Goal: Task Accomplishment & Management: Manage account settings

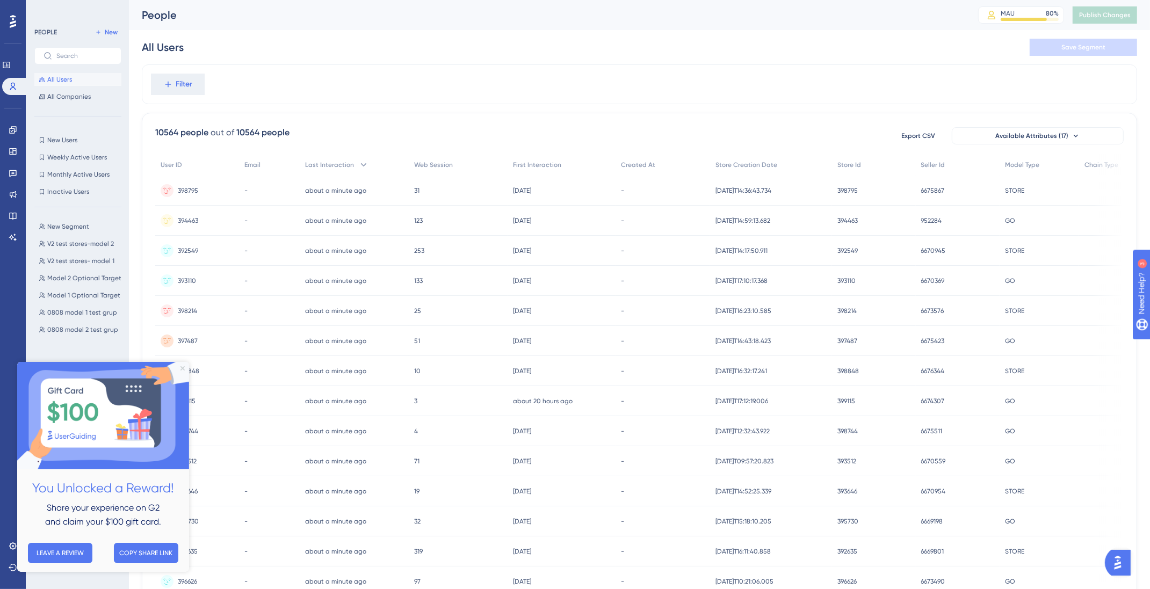
click at [182, 368] on icon "Close Preview" at bounding box center [183, 368] width 4 height 4
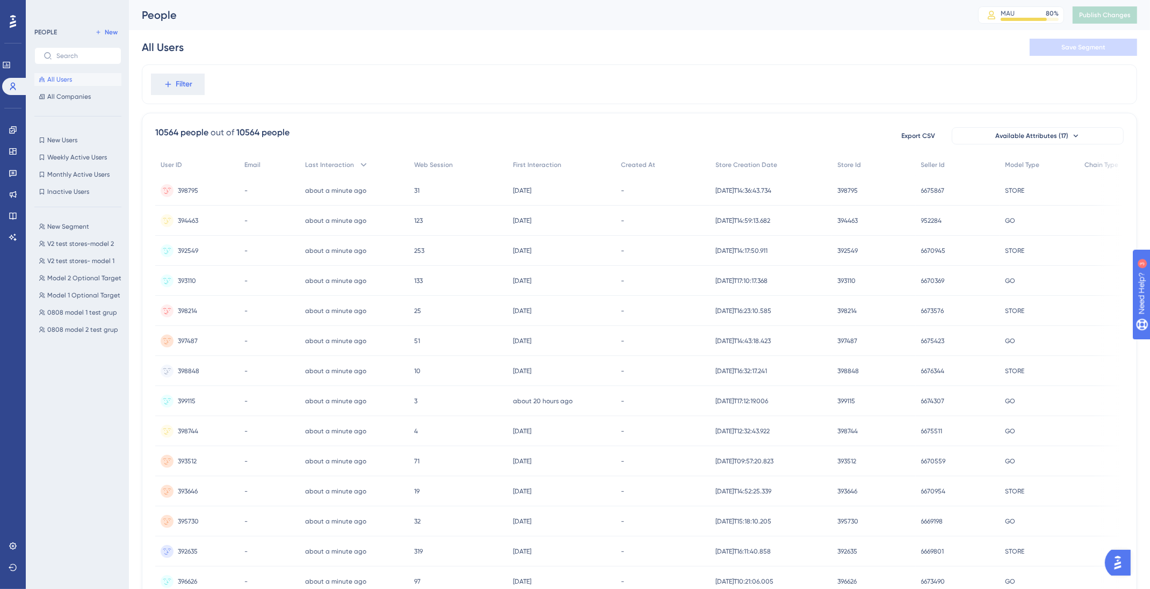
click at [69, 77] on span "All Users" at bounding box center [59, 79] width 25 height 9
click at [181, 78] on span "Filter" at bounding box center [184, 84] width 17 height 13
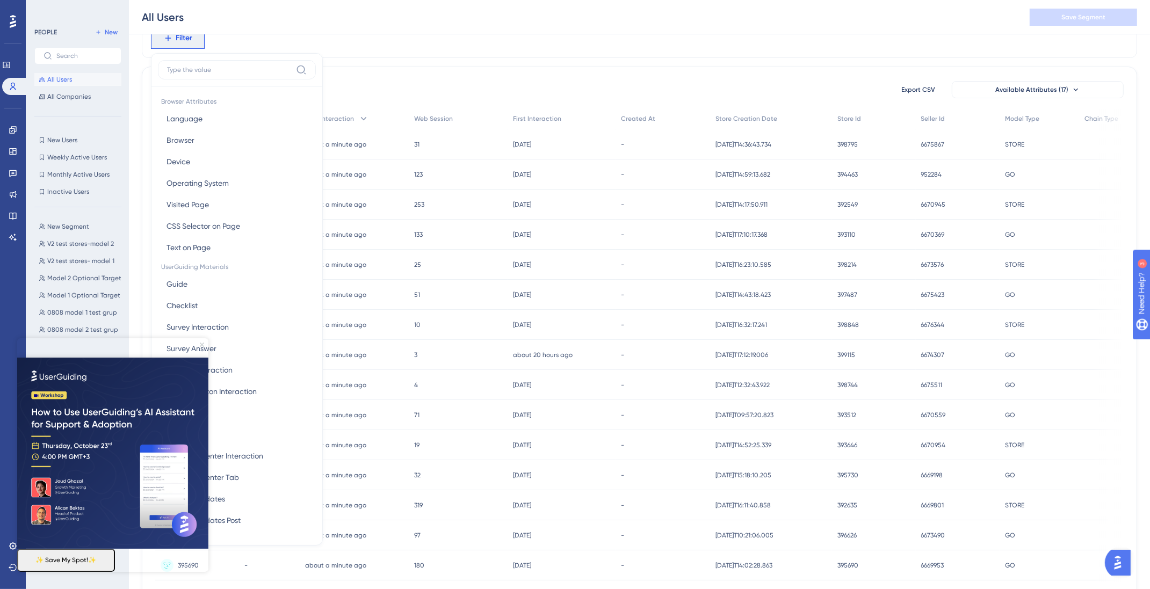
click at [202, 343] on icon "Close Preview" at bounding box center [202, 344] width 4 height 4
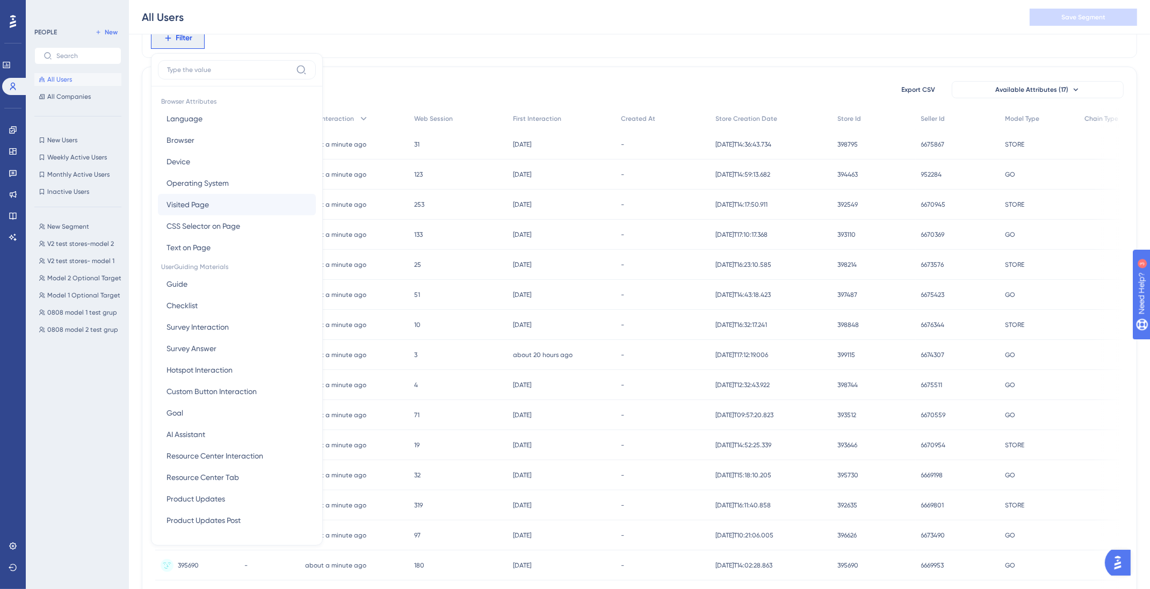
scroll to position [436, 0]
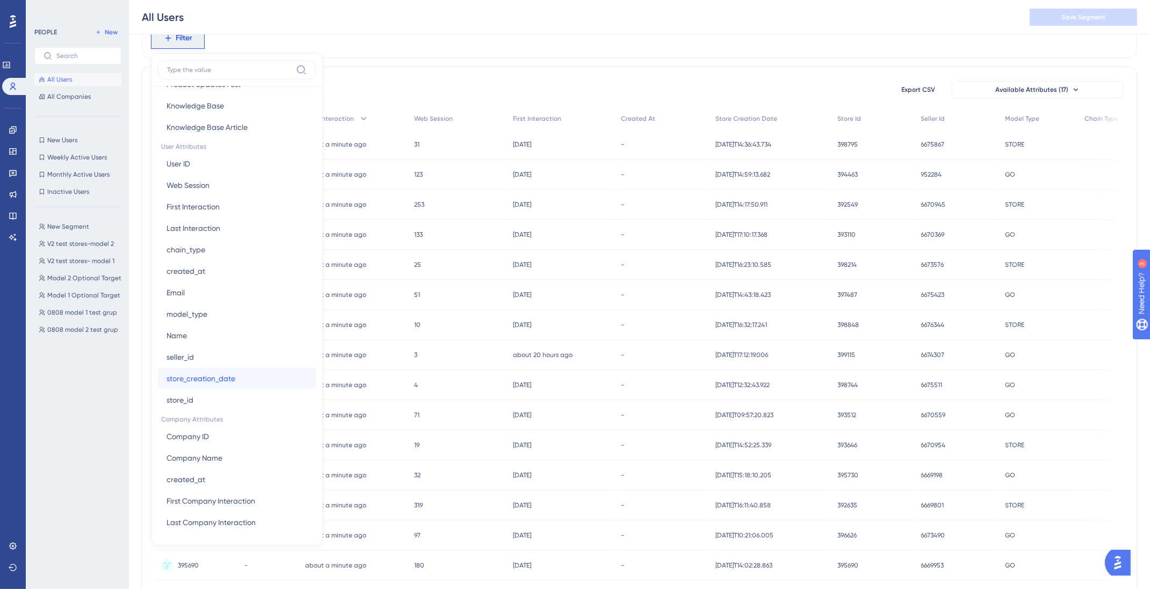
click at [225, 380] on span "store_creation_date" at bounding box center [201, 378] width 69 height 13
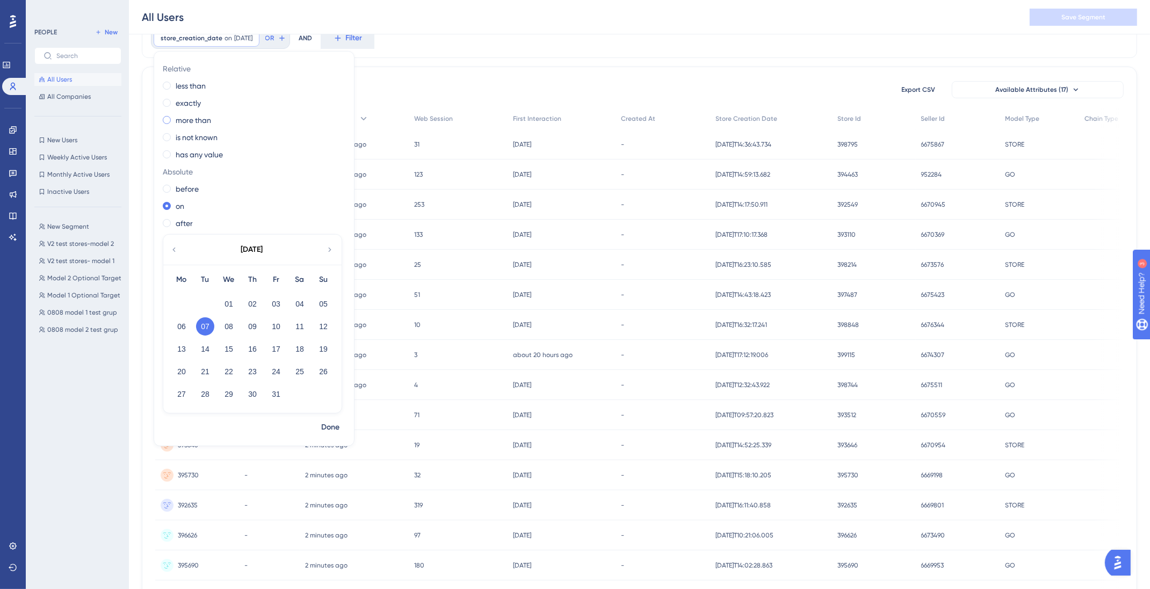
click at [191, 120] on label "more than" at bounding box center [193, 120] width 35 height 13
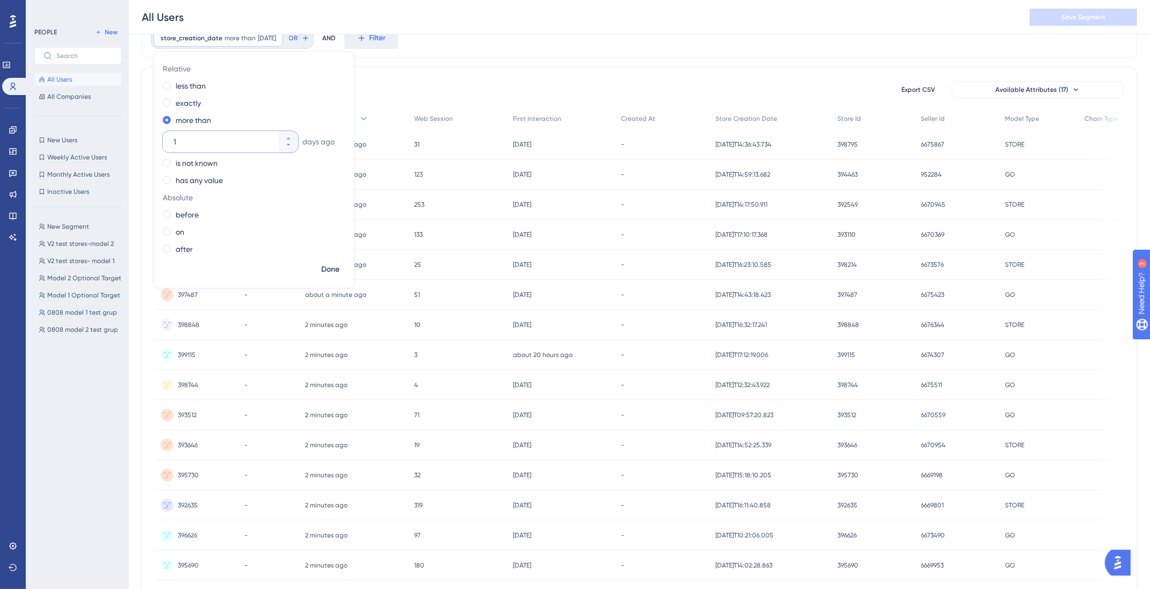
click at [194, 144] on input "1" at bounding box center [225, 141] width 103 height 13
drag, startPoint x: 191, startPoint y: 140, endPoint x: 155, endPoint y: 139, distance: 36.0
click at [155, 139] on div "Relative less than exactly more than [DATE] is not known has any value Absolute…" at bounding box center [254, 160] width 200 height 200
type input "30"
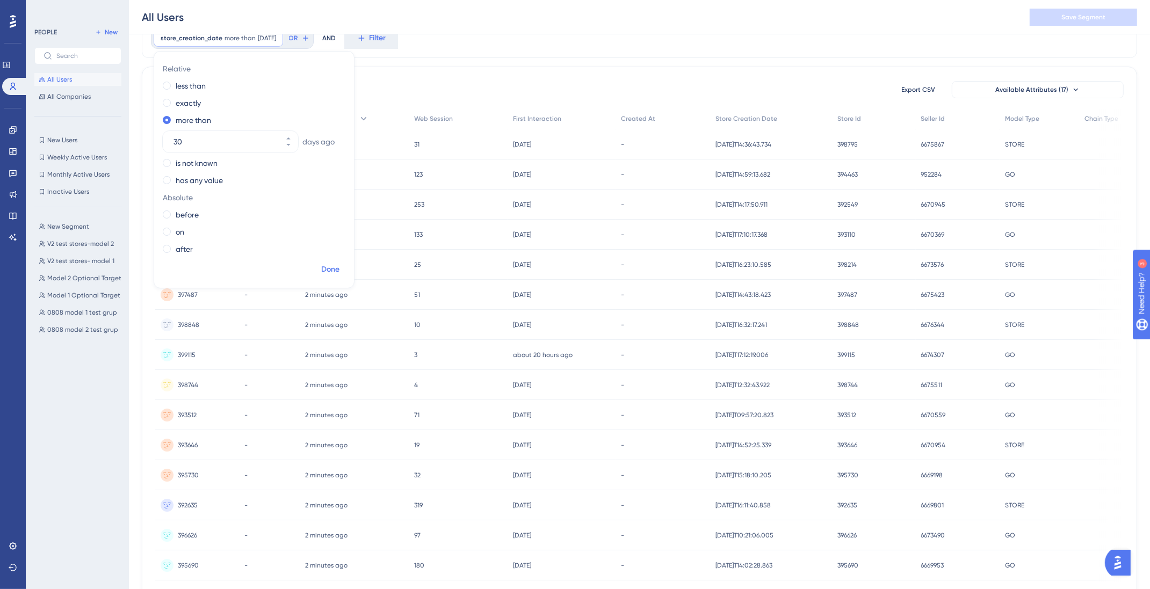
click at [331, 264] on span "Done" at bounding box center [330, 269] width 18 height 13
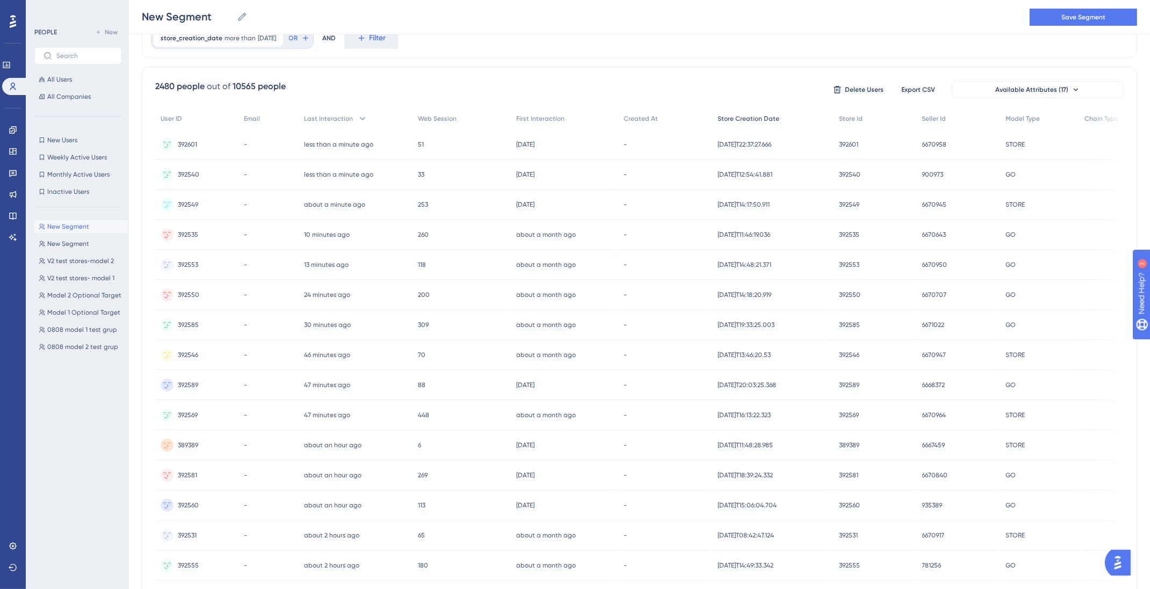
click at [767, 119] on span "Store Creation Date" at bounding box center [749, 118] width 62 height 9
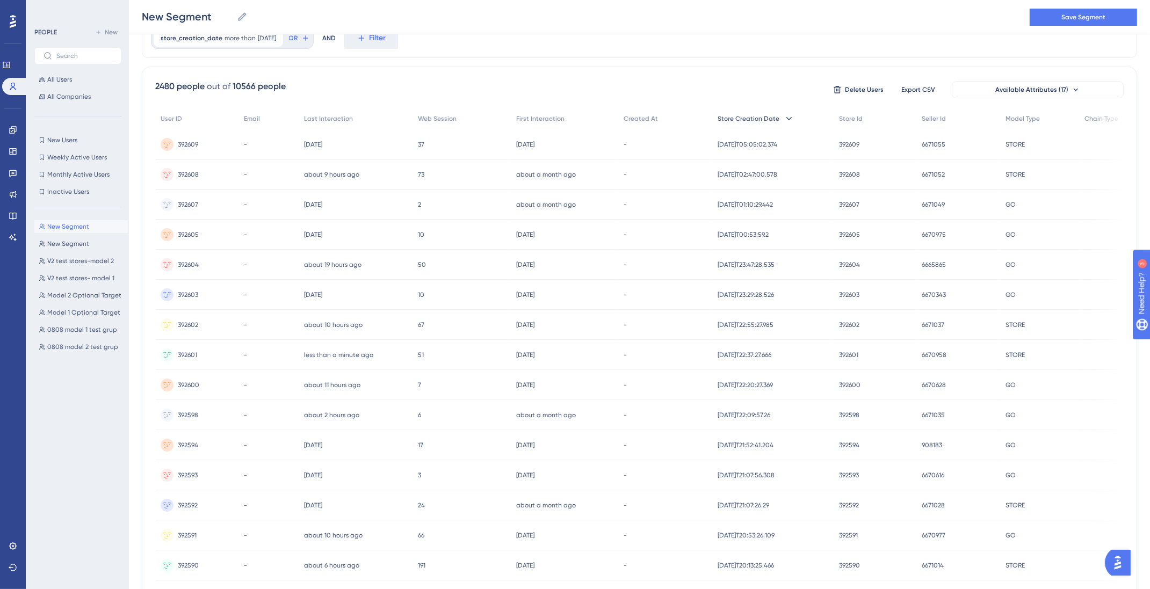
click at [767, 119] on span "Store Creation Date" at bounding box center [749, 118] width 62 height 9
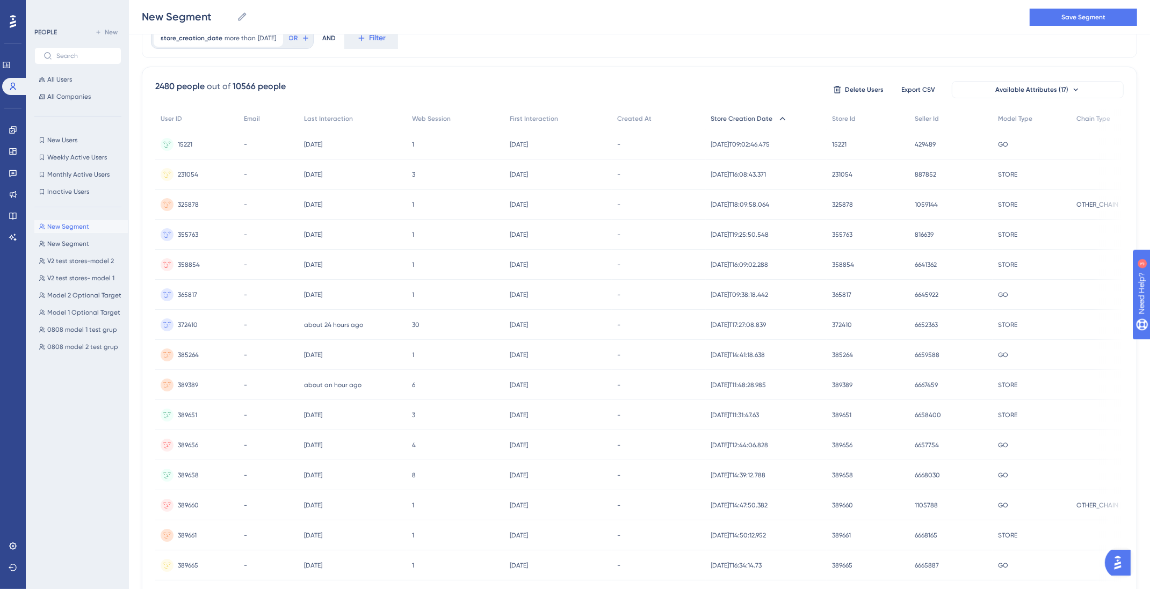
click at [767, 119] on div "Store Creation Date" at bounding box center [766, 119] width 121 height 22
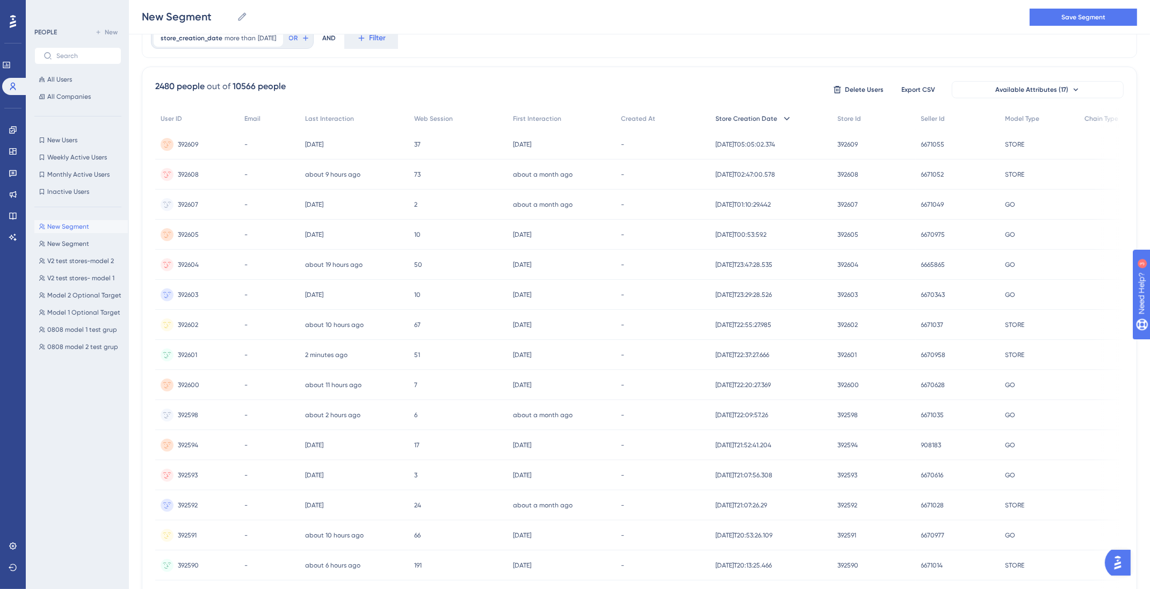
click at [733, 117] on span "Store Creation Date" at bounding box center [747, 118] width 62 height 9
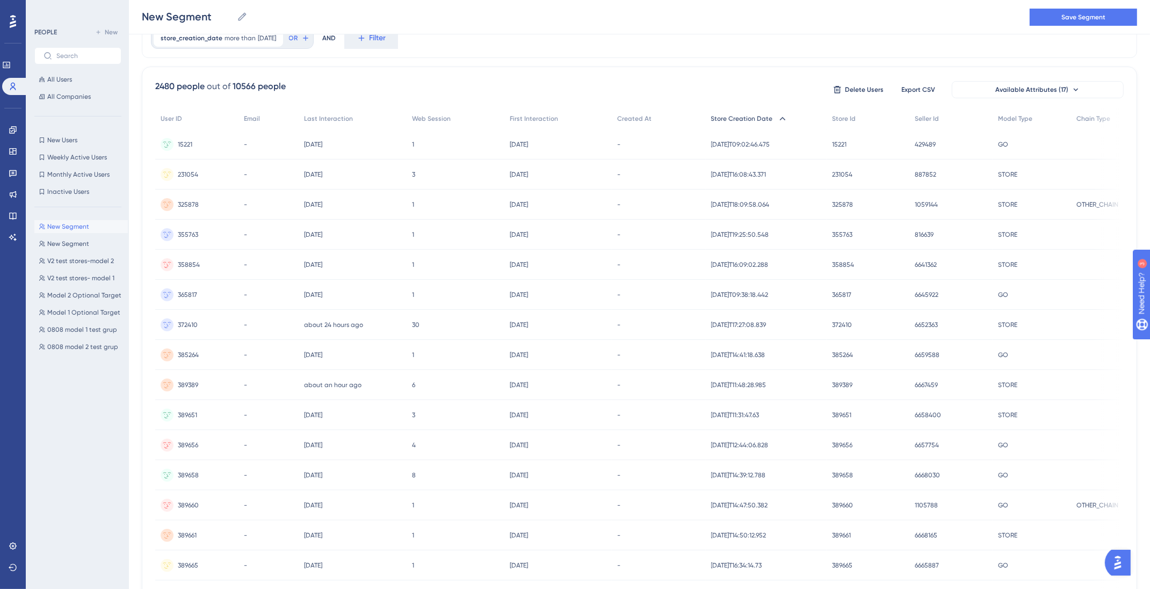
click at [734, 118] on span "Store Creation Date" at bounding box center [742, 118] width 62 height 9
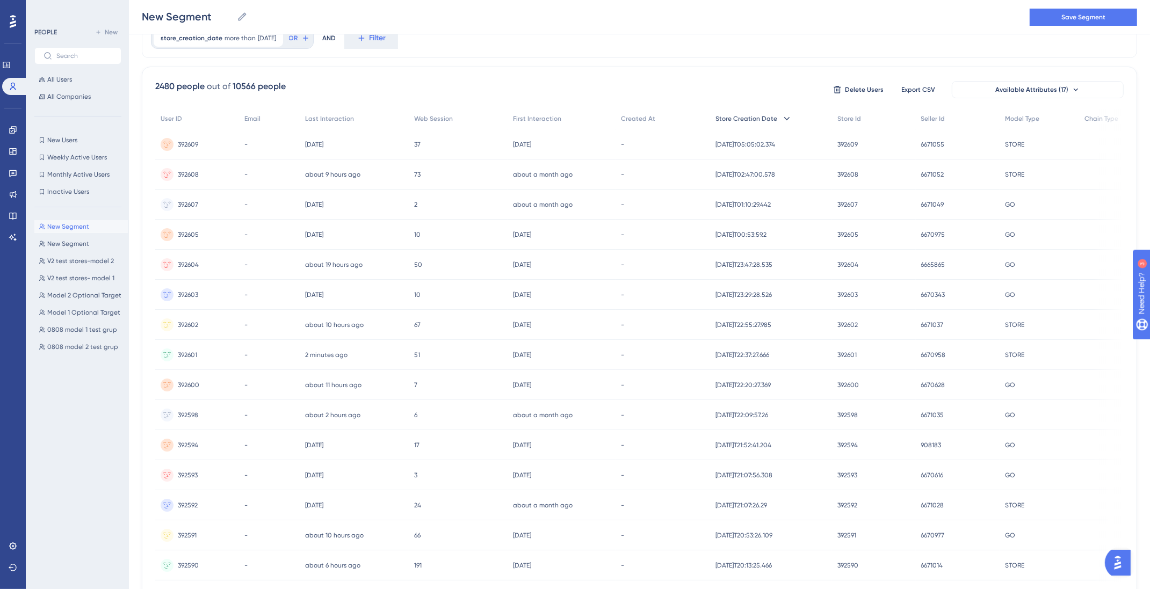
click at [734, 117] on span "Store Creation Date" at bounding box center [747, 118] width 62 height 9
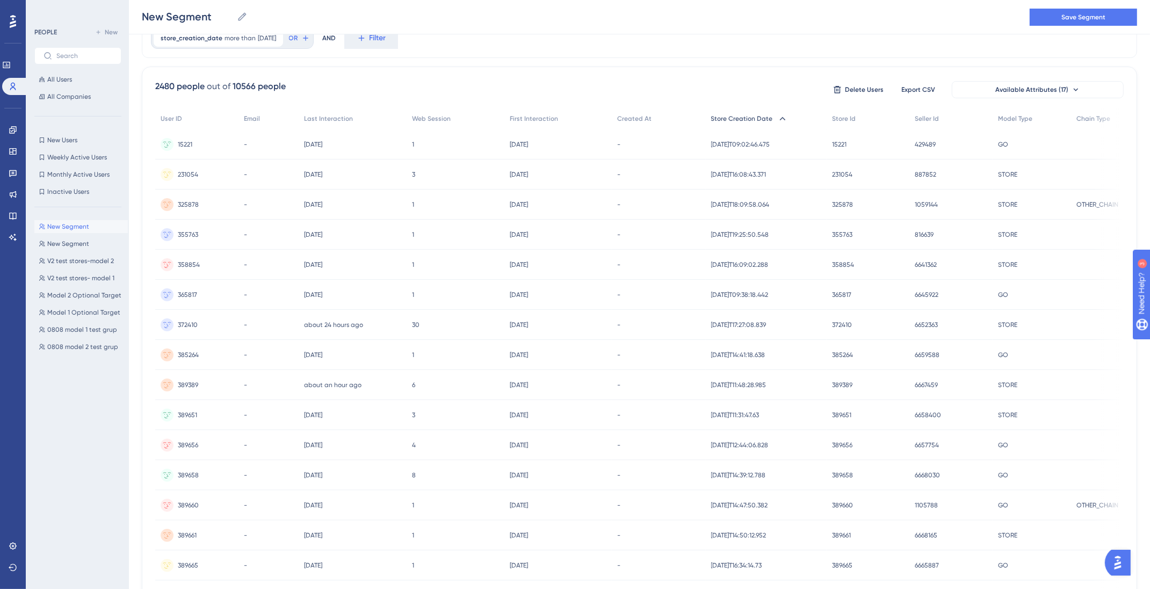
click at [734, 117] on span "Store Creation Date" at bounding box center [742, 118] width 62 height 9
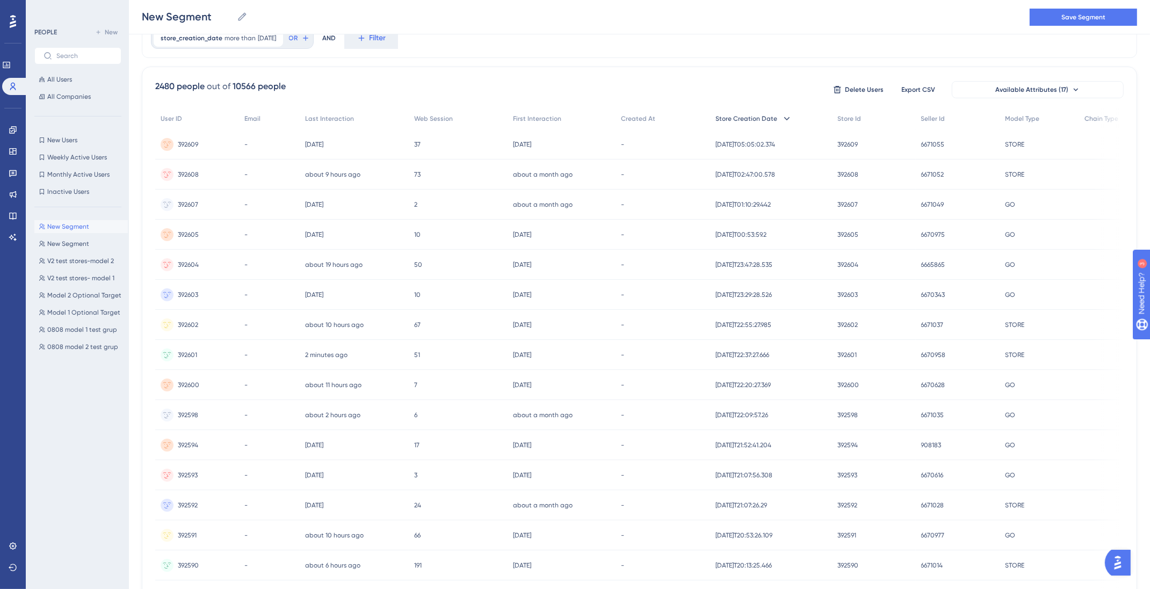
click at [734, 117] on span "Store Creation Date" at bounding box center [747, 118] width 62 height 9
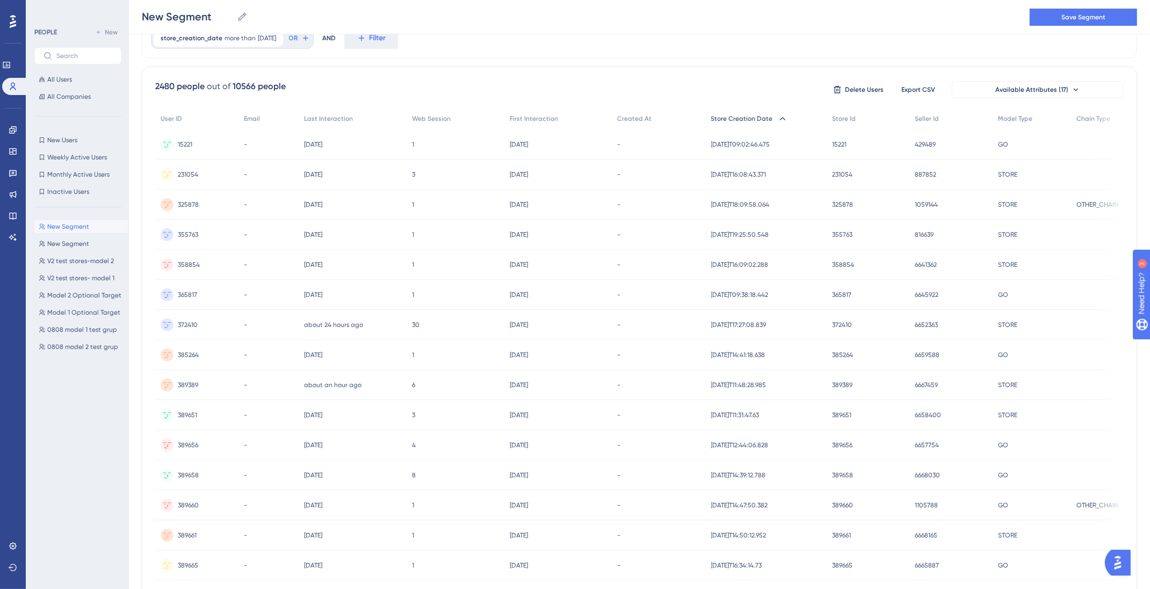
click at [734, 117] on span "Store Creation Date" at bounding box center [742, 118] width 62 height 9
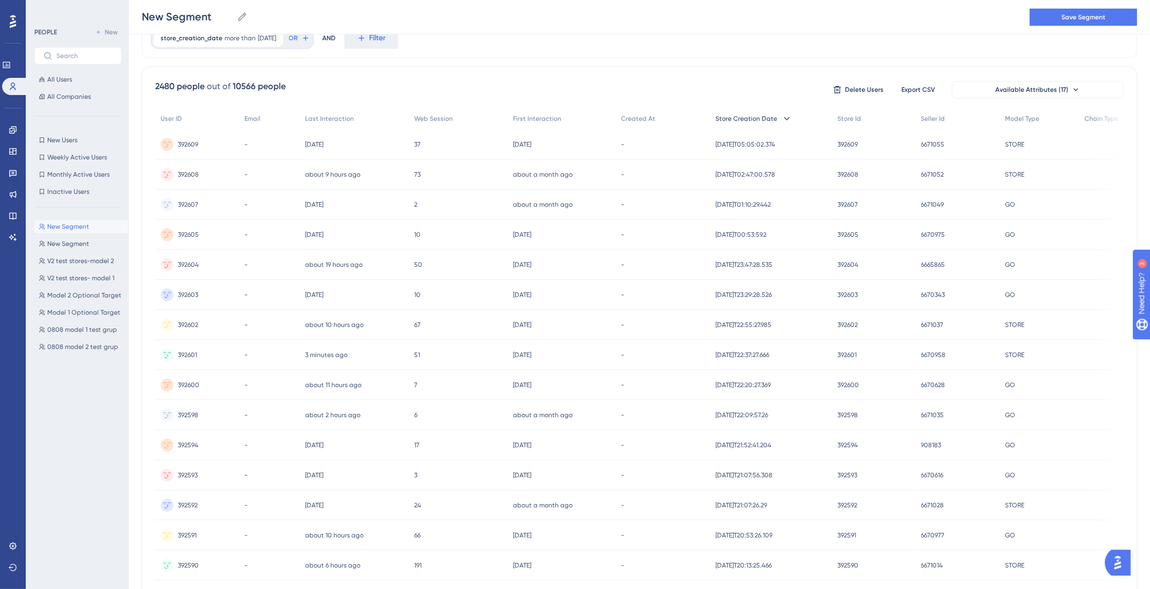
click at [734, 117] on span "Store Creation Date" at bounding box center [747, 118] width 62 height 9
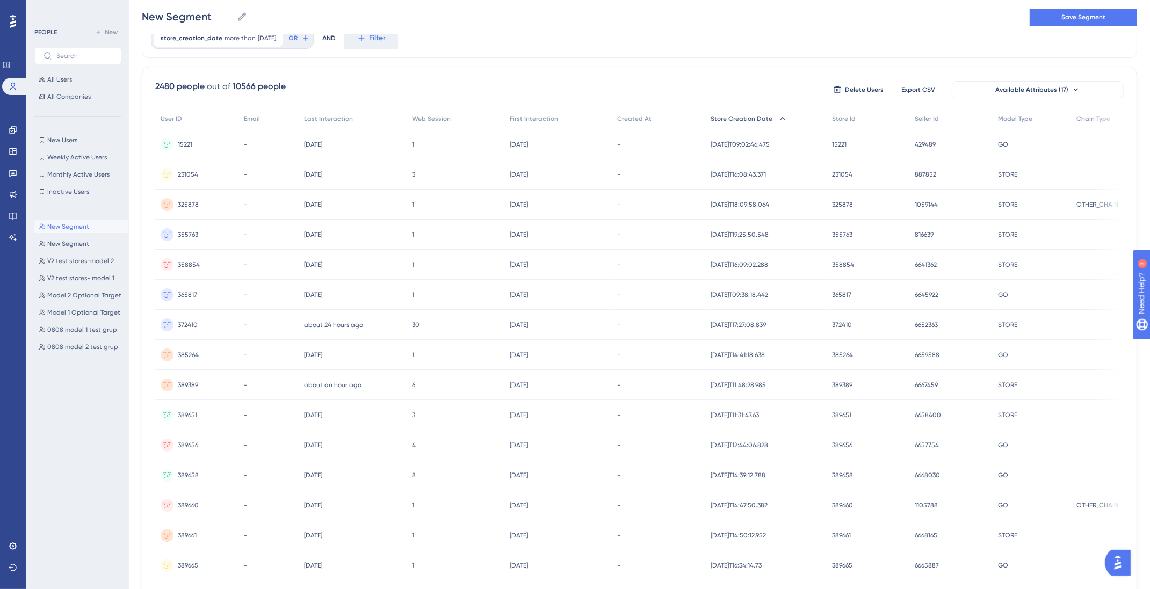
click at [734, 117] on span "Store Creation Date" at bounding box center [742, 118] width 62 height 9
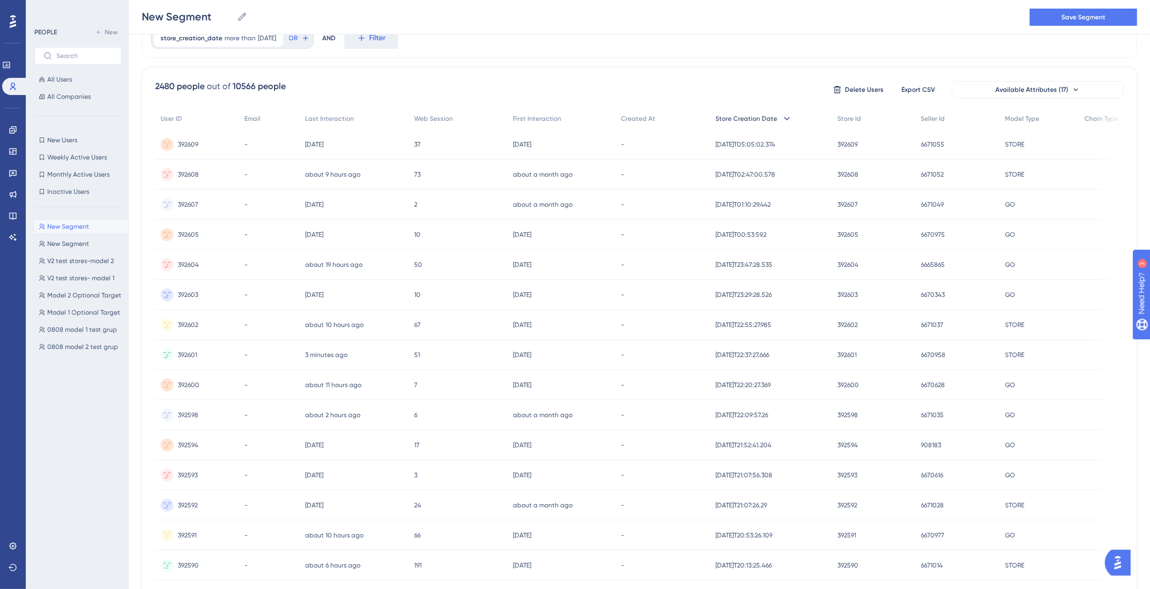
click at [734, 117] on span "Store Creation Date" at bounding box center [747, 118] width 62 height 9
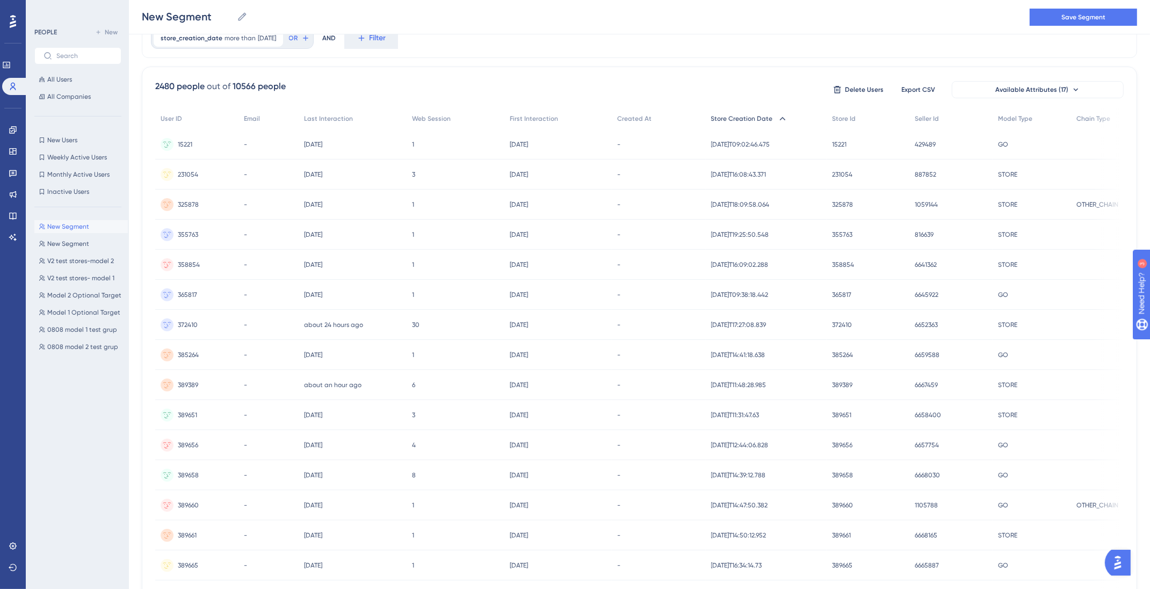
click at [734, 117] on span "Store Creation Date" at bounding box center [742, 118] width 62 height 9
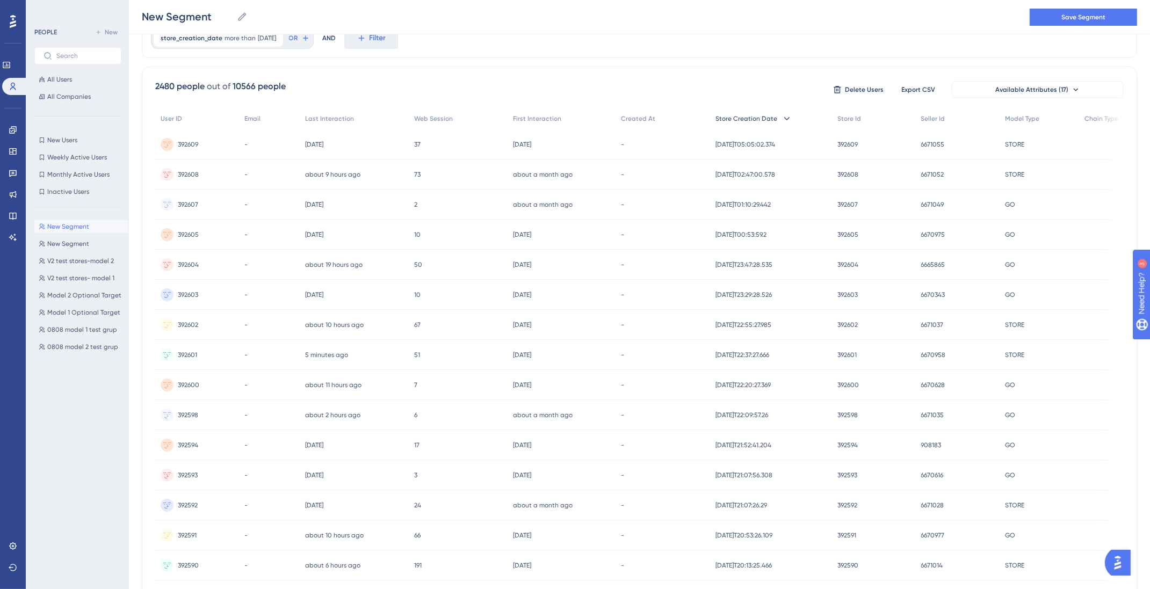
click at [751, 118] on span "Store Creation Date" at bounding box center [747, 118] width 62 height 9
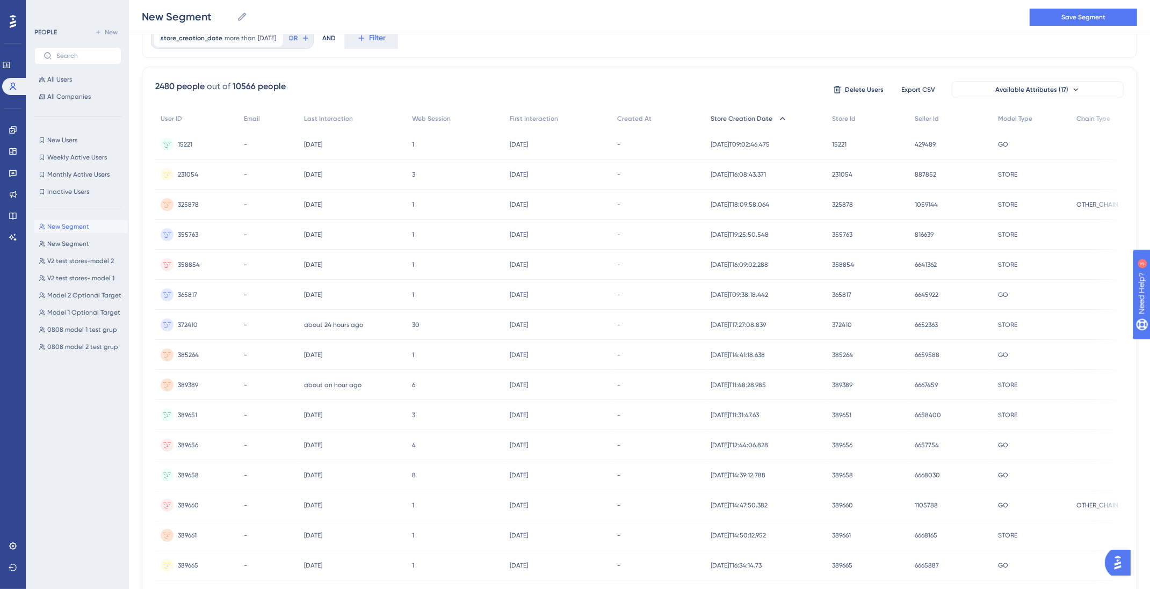
click at [751, 118] on span "Store Creation Date" at bounding box center [742, 118] width 62 height 9
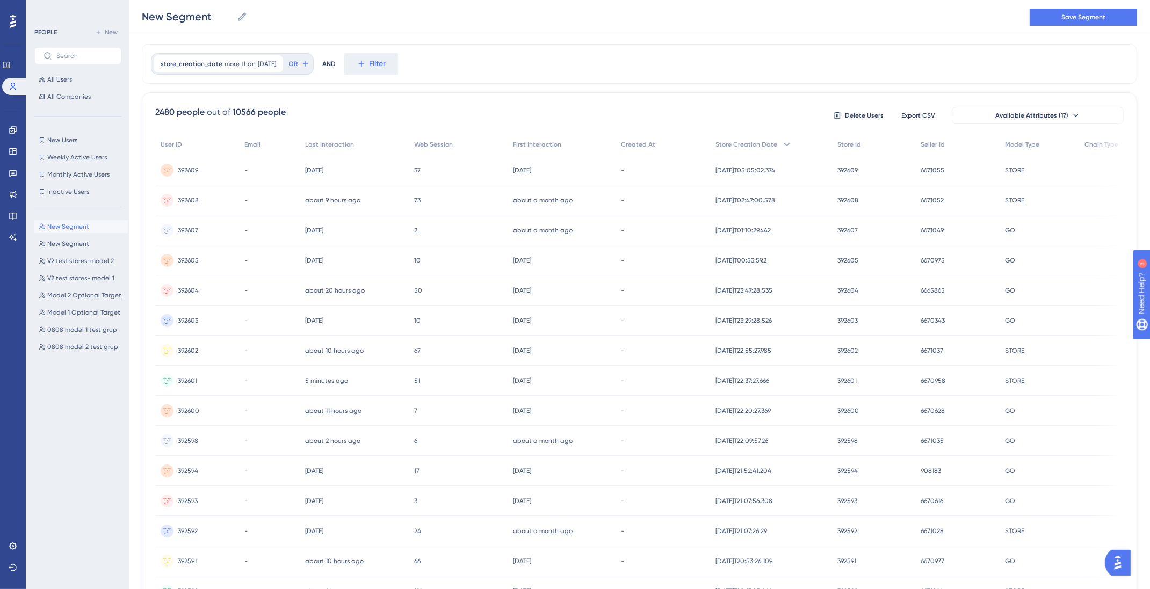
scroll to position [22, 0]
click at [870, 115] on span "Delete Users" at bounding box center [864, 114] width 39 height 9
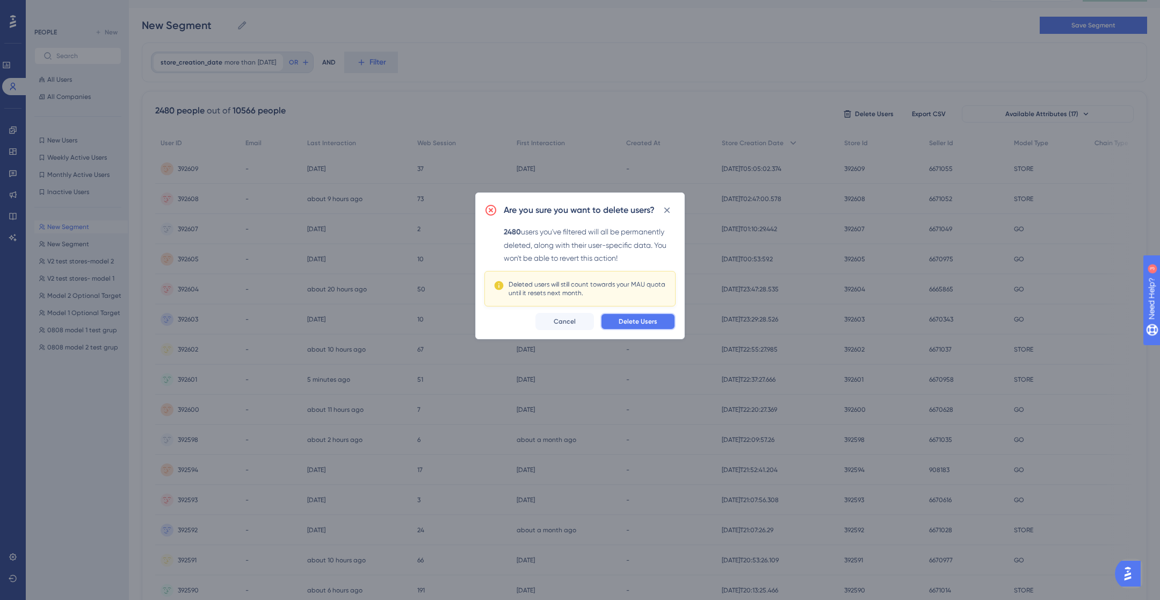
click at [648, 319] on span "Delete Users" at bounding box center [638, 321] width 39 height 9
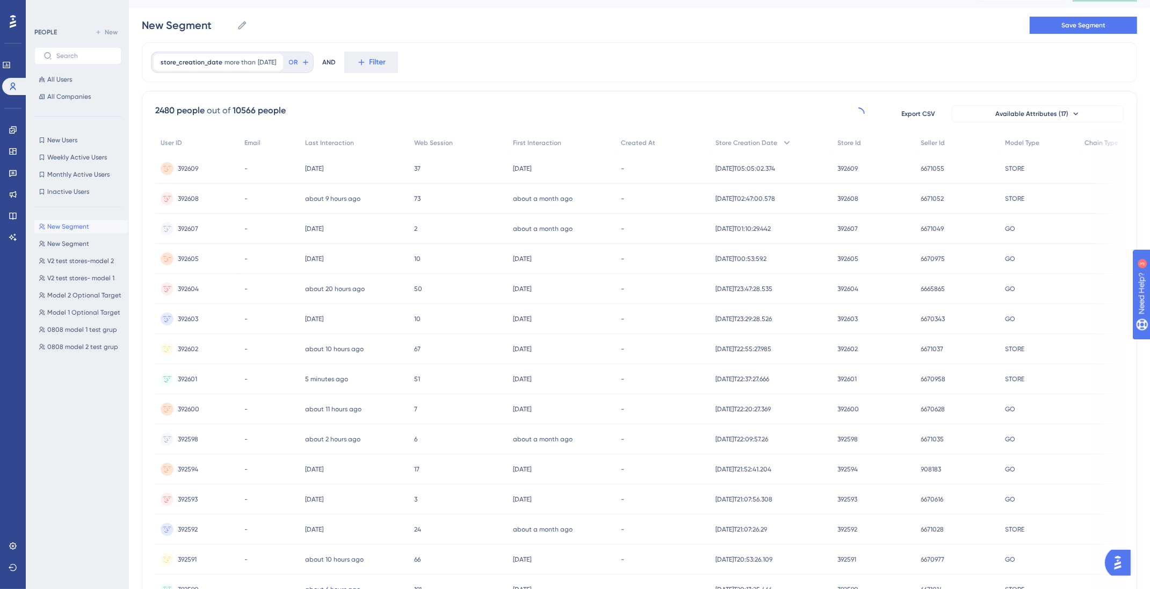
scroll to position [0, 0]
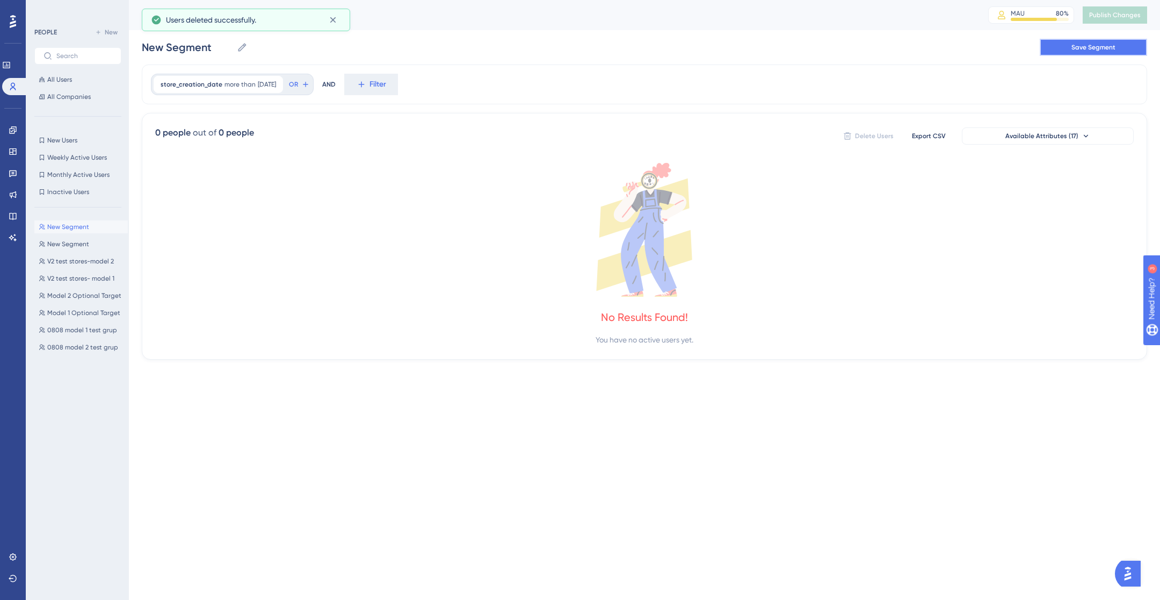
click at [1117, 51] on button "Save Segment" at bounding box center [1093, 47] width 107 height 17
type input "New Segment-1"
click at [60, 76] on span "All Users" at bounding box center [59, 79] width 25 height 9
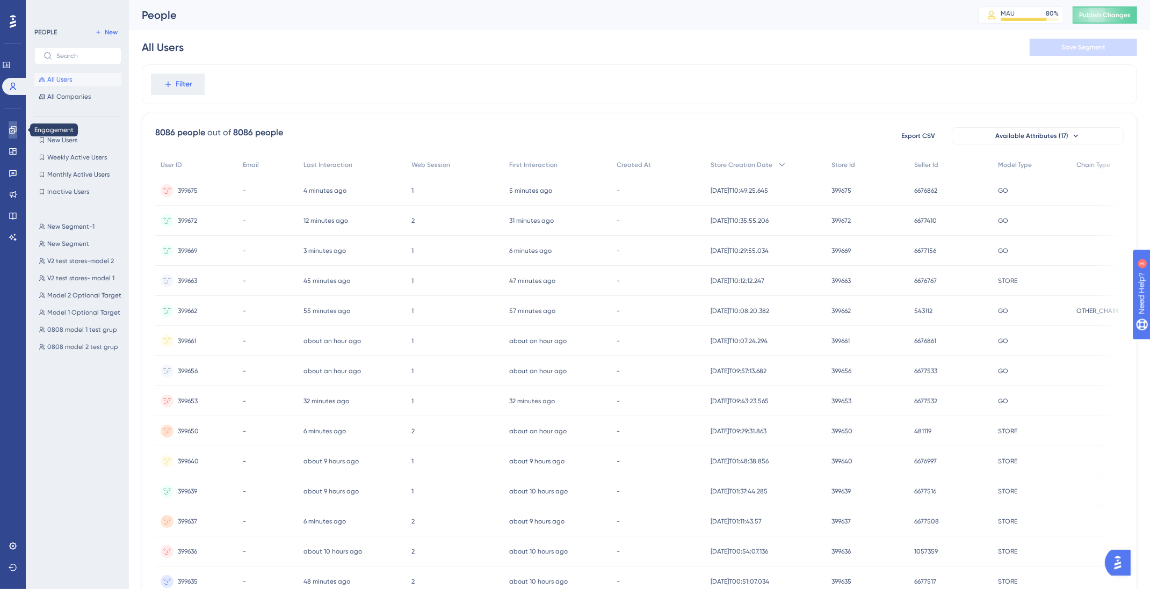
click at [10, 132] on icon at bounding box center [12, 129] width 7 height 7
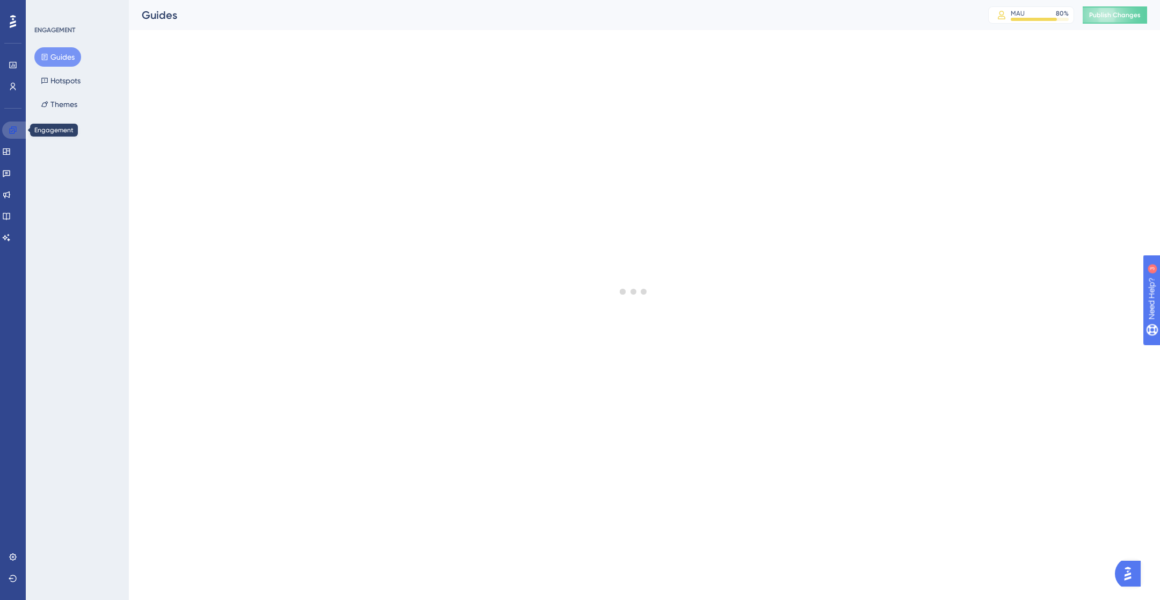
click at [17, 128] on link at bounding box center [15, 129] width 26 height 17
